Goal: Complete application form

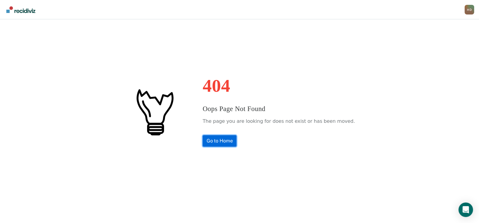
click at [224, 142] on link "Go to Home" at bounding box center [220, 140] width 34 height 11
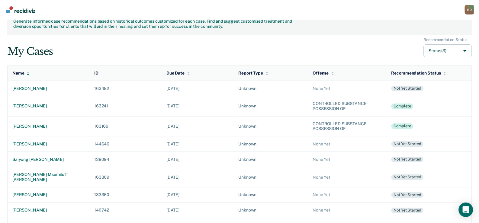
scroll to position [30, 0]
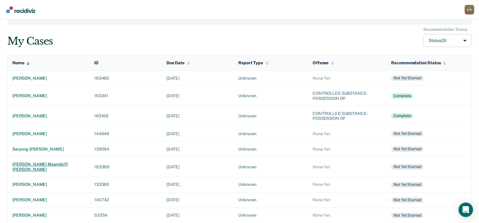
click at [16, 162] on div "[PERSON_NAME] msemiloff [PERSON_NAME]" at bounding box center [48, 167] width 72 height 10
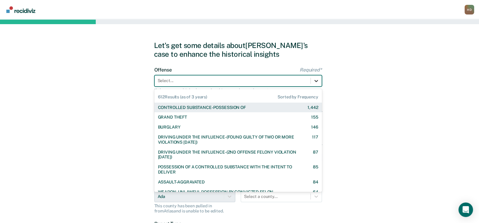
click at [318, 80] on icon at bounding box center [316, 81] width 6 height 6
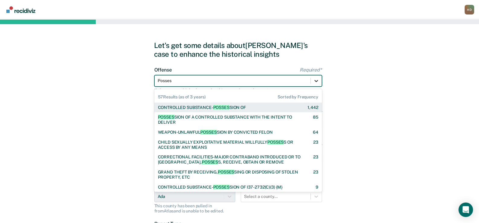
type input "Possess"
click at [232, 108] on span "POSSESS" at bounding box center [222, 107] width 19 height 5
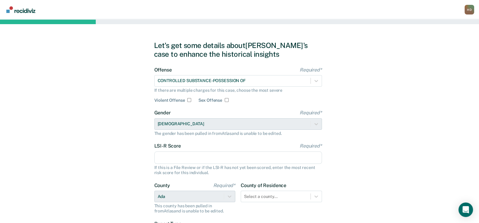
click at [182, 161] on input "LSI-R Score Required*" at bounding box center [238, 158] width 168 height 13
type input "12"
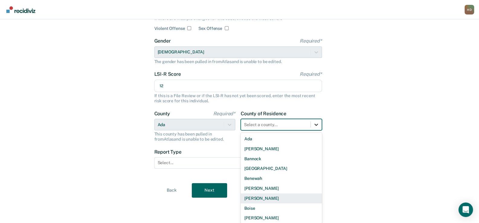
click at [317, 131] on div "44 results available. Use Up and Down to choose options, press Enter to select …" at bounding box center [281, 124] width 81 height 11
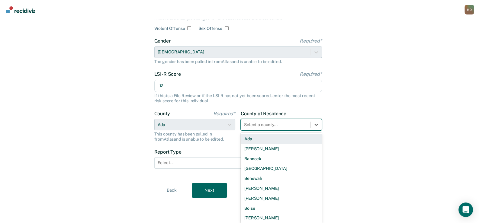
click at [274, 140] on div "Ada" at bounding box center [281, 139] width 81 height 10
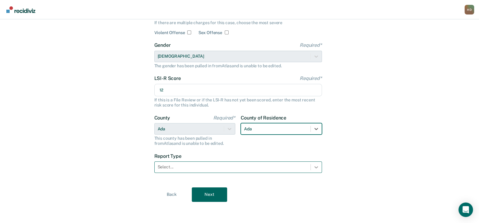
click at [314, 165] on icon at bounding box center [316, 167] width 6 height 6
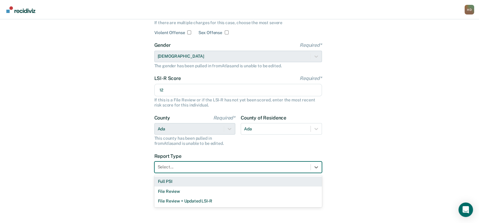
click at [169, 183] on div "Full PSI" at bounding box center [238, 182] width 168 height 10
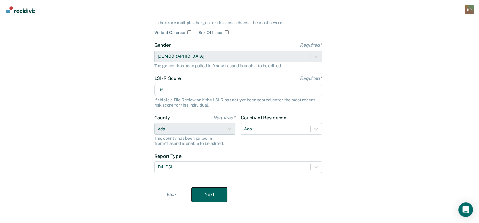
click at [198, 195] on button "Next" at bounding box center [209, 195] width 35 height 15
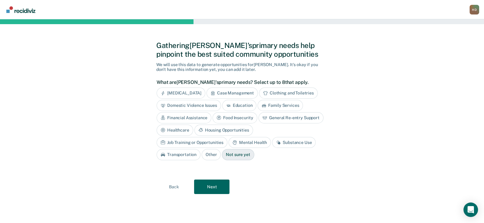
click at [272, 141] on div "Substance Use" at bounding box center [294, 142] width 44 height 11
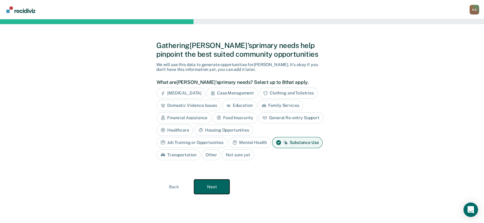
click at [211, 189] on button "Next" at bounding box center [211, 187] width 35 height 15
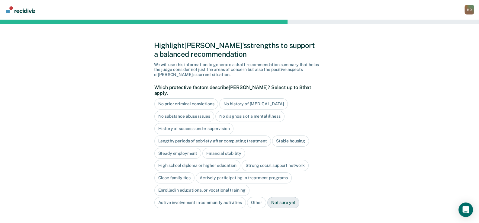
click at [231, 111] on div "No diagnosis of a mental illness" at bounding box center [249, 116] width 69 height 11
click at [231, 111] on div "No diagnosis of a mental illness" at bounding box center [253, 116] width 76 height 11
click at [215, 123] on div "History of success under supervision" at bounding box center [193, 128] width 79 height 11
click at [295, 136] on div "Stable housing" at bounding box center [290, 141] width 37 height 11
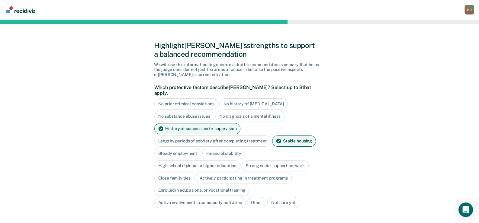
click at [175, 148] on div "Steady employment" at bounding box center [177, 153] width 47 height 11
click at [222, 148] on div "Financial stability" at bounding box center [230, 153] width 43 height 11
click at [214, 160] on div "High school diploma or higher education" at bounding box center [197, 165] width 86 height 11
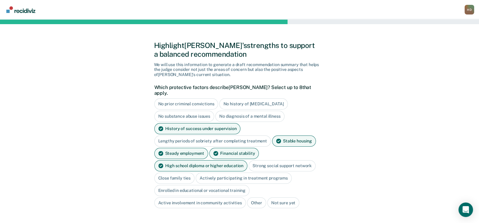
click at [185, 173] on div "Close family ties" at bounding box center [174, 178] width 40 height 11
click at [238, 173] on div "Actively participating in treatment programs" at bounding box center [251, 178] width 96 height 11
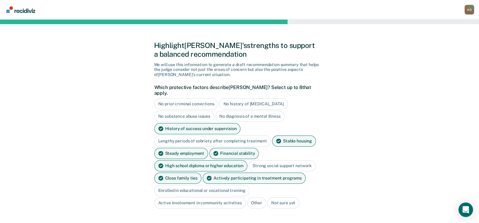
click at [209, 198] on div "Active involvement in community activities" at bounding box center [200, 203] width 92 height 11
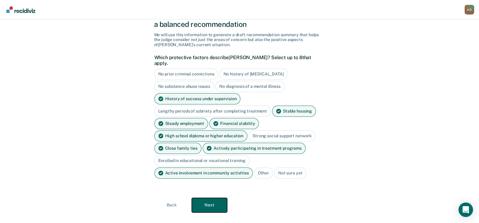
click at [202, 199] on button "Next" at bounding box center [209, 205] width 35 height 15
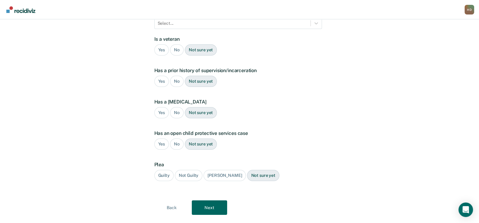
click at [177, 44] on div "No" at bounding box center [177, 49] width 14 height 11
click at [162, 76] on div "Yes" at bounding box center [161, 81] width 15 height 11
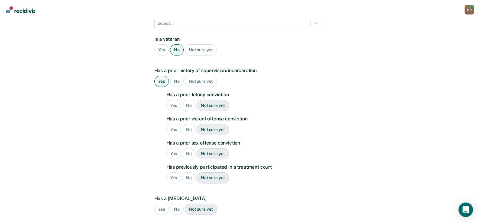
click at [170, 100] on div "Yes" at bounding box center [173, 105] width 15 height 11
click at [171, 124] on div "Yes" at bounding box center [173, 129] width 15 height 11
click at [187, 148] on div "No" at bounding box center [189, 153] width 14 height 11
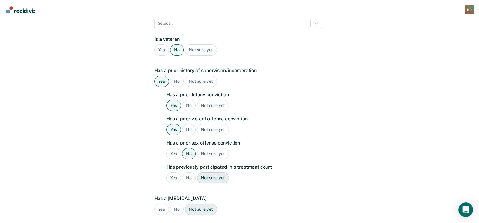
click at [174, 172] on div "Yes" at bounding box center [173, 177] width 15 height 11
click at [177, 204] on div "No" at bounding box center [177, 209] width 14 height 11
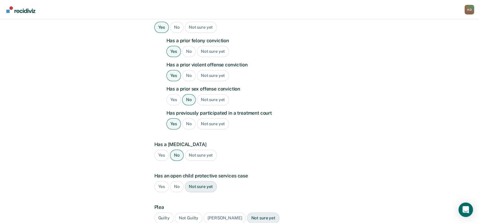
scroll to position [171, 0]
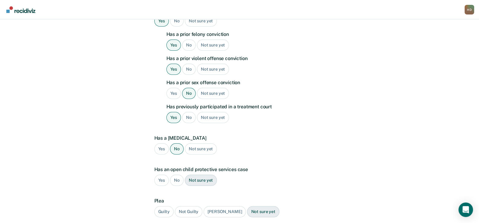
click at [176, 175] on div "No" at bounding box center [177, 180] width 14 height 11
click at [164, 206] on div "Guilty" at bounding box center [163, 211] width 19 height 11
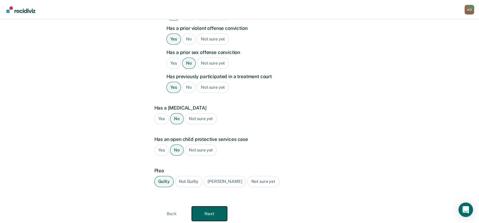
click at [208, 207] on button "Next" at bounding box center [209, 214] width 35 height 15
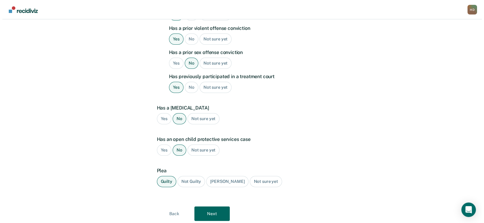
scroll to position [0, 0]
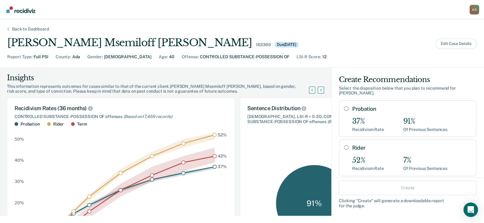
click at [344, 107] on input "Probation" at bounding box center [346, 108] width 5 height 5
radio input "true"
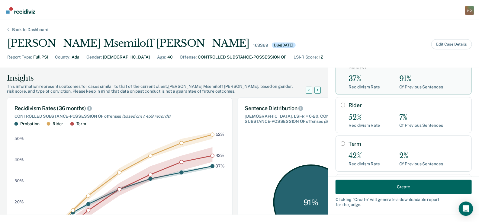
scroll to position [88, 0]
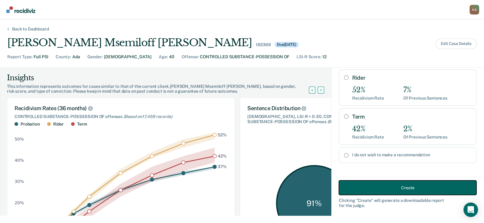
click at [358, 189] on button "Create" at bounding box center [407, 188] width 137 height 15
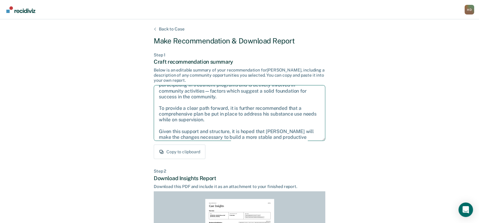
scroll to position [39, 0]
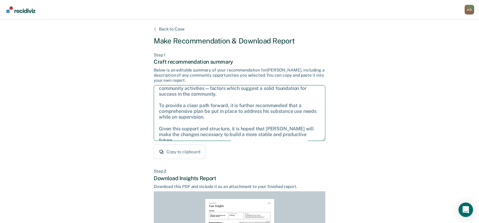
drag, startPoint x: 160, startPoint y: 90, endPoint x: 313, endPoint y: 133, distance: 158.9
click at [313, 133] on textarea "After careful consideration of the details of this case, it is recommended that…" at bounding box center [240, 113] width 172 height 56
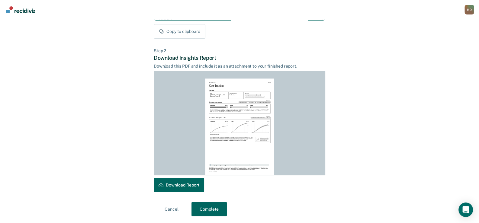
scroll to position [121, 0]
drag, startPoint x: 182, startPoint y: 179, endPoint x: 182, endPoint y: 185, distance: 6.0
click at [182, 179] on button "Download Report" at bounding box center [179, 185] width 50 height 15
click at [214, 206] on button "Complete" at bounding box center [209, 209] width 35 height 15
